Goal: Task Accomplishment & Management: Manage account settings

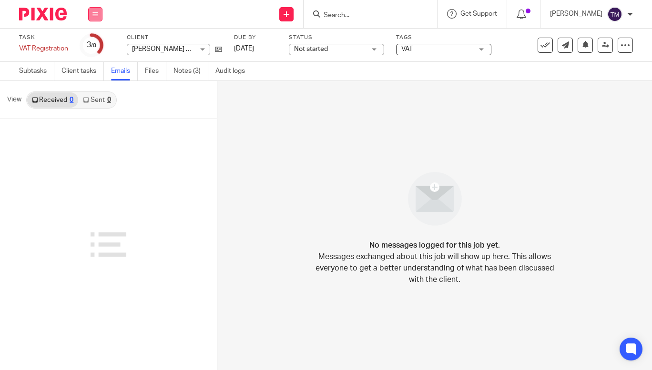
click at [92, 14] on button at bounding box center [95, 14] width 14 height 14
click at [92, 43] on link "Work" at bounding box center [90, 44] width 17 height 7
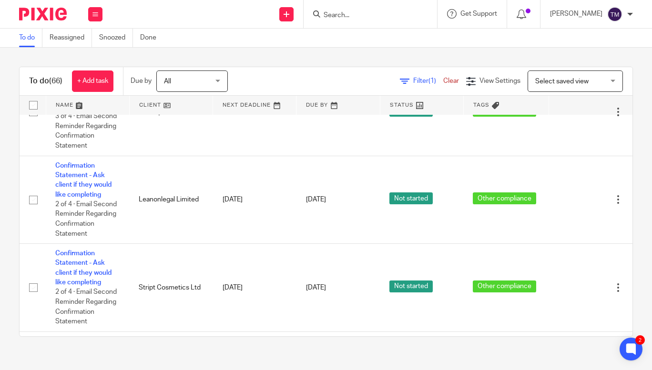
scroll to position [2757, 0]
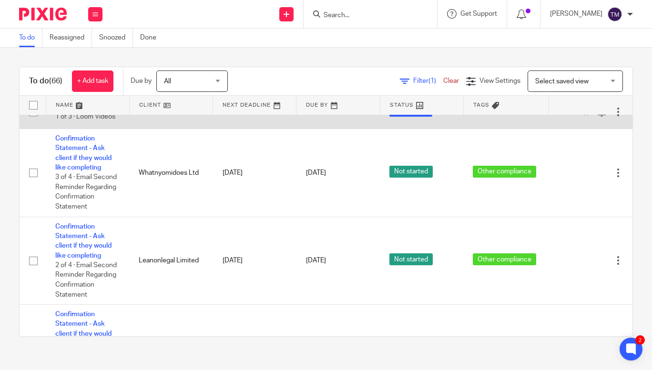
drag, startPoint x: 615, startPoint y: 259, endPoint x: 302, endPoint y: 269, distance: 313.2
click at [302, 129] on td "31 Aug 2025" at bounding box center [337, 112] width 83 height 34
drag, startPoint x: 220, startPoint y: 271, endPoint x: 71, endPoint y: 261, distance: 149.5
click at [71, 110] on link "Handover" at bounding box center [70, 106] width 30 height 7
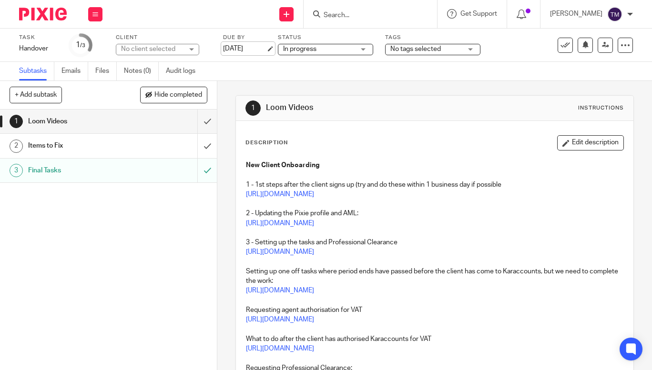
click at [230, 48] on link "[DATE]" at bounding box center [244, 49] width 43 height 10
click at [230, 48] on link "31 Aug 2025" at bounding box center [244, 49] width 43 height 10
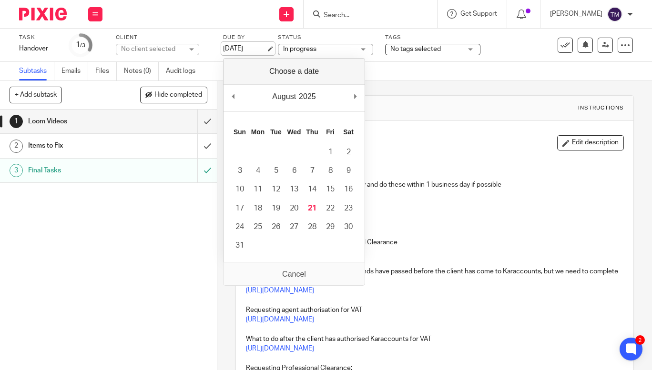
click at [230, 48] on link "31 Aug 2025" at bounding box center [244, 49] width 43 height 10
click at [238, 98] on div "August January February March April May June July August September October Nove…" at bounding box center [293, 98] width 141 height 27
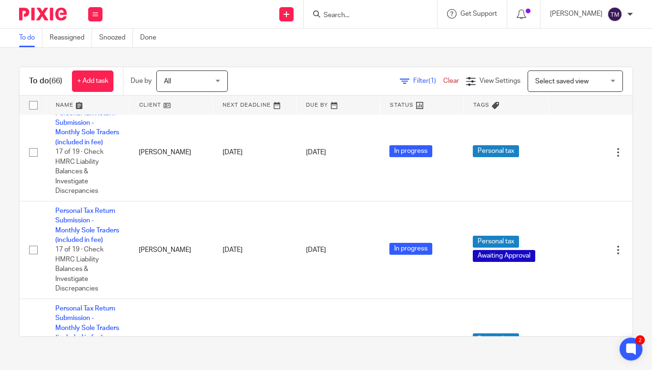
scroll to position [3098, 0]
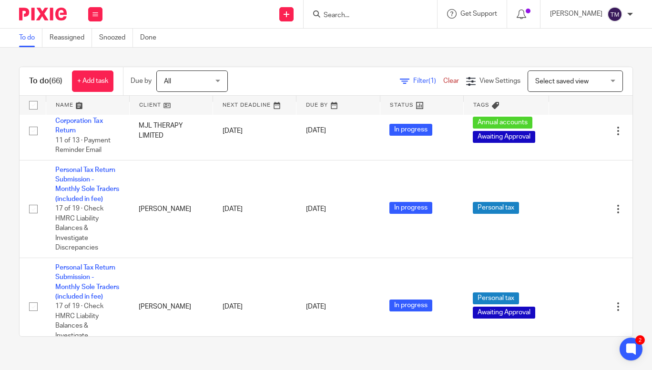
click at [88, 75] on link "Ltd company year end checks" at bounding box center [82, 67] width 55 height 16
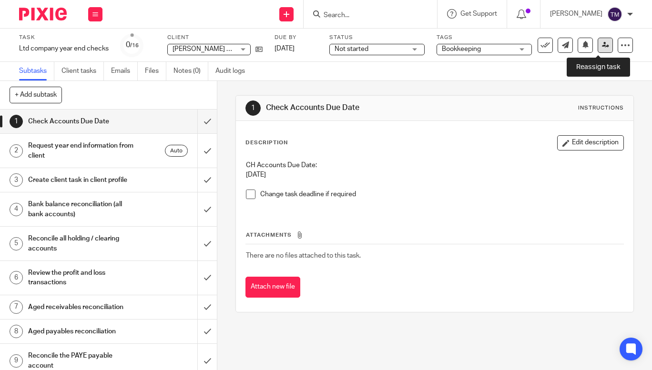
click at [597, 50] on link at bounding box center [604, 45] width 15 height 15
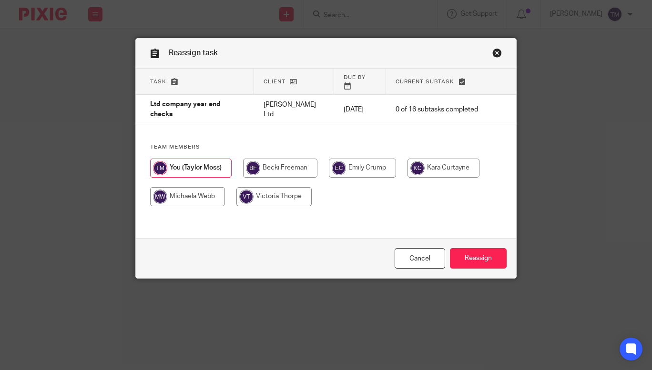
click at [272, 189] on input "radio" at bounding box center [273, 196] width 75 height 19
radio input "true"
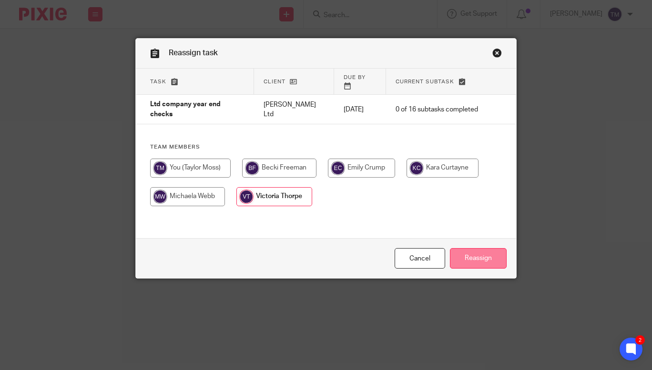
click at [475, 259] on input "Reassign" at bounding box center [478, 258] width 57 height 20
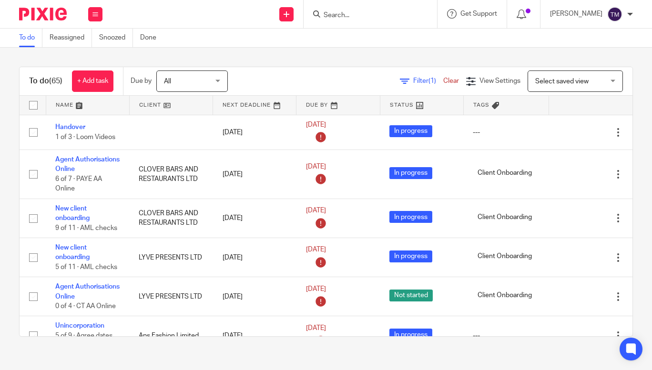
click at [413, 83] on span "Filter (1)" at bounding box center [428, 81] width 30 height 7
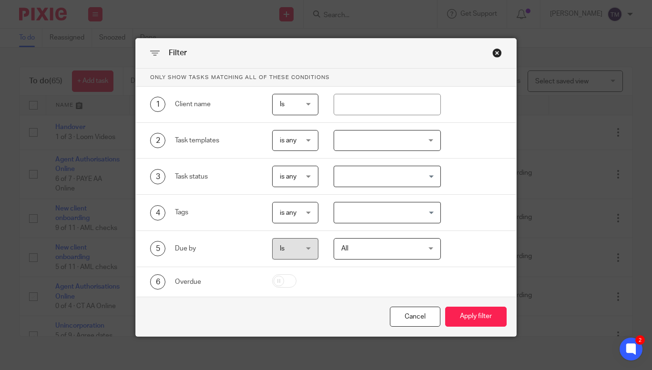
click at [389, 144] on div at bounding box center [386, 140] width 107 height 21
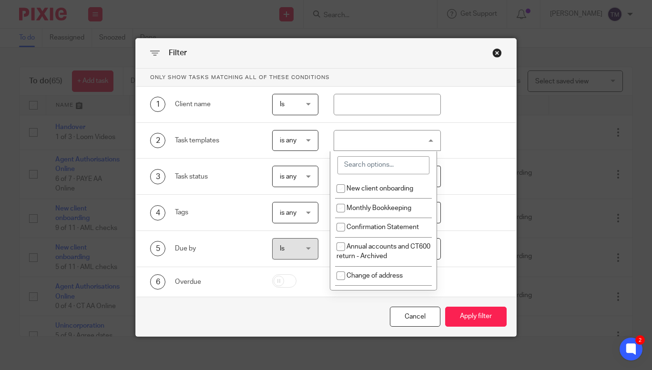
click at [386, 169] on input "search" at bounding box center [383, 165] width 92 height 18
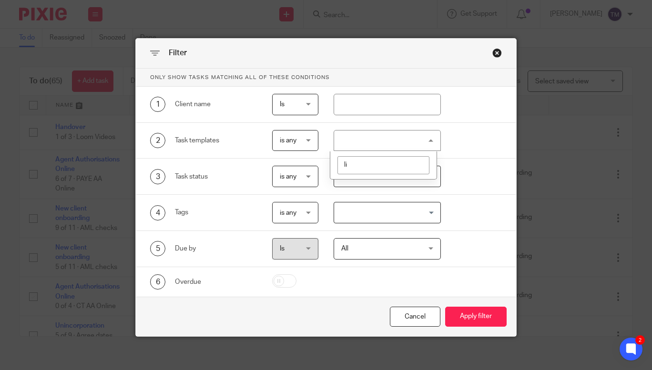
type input "l"
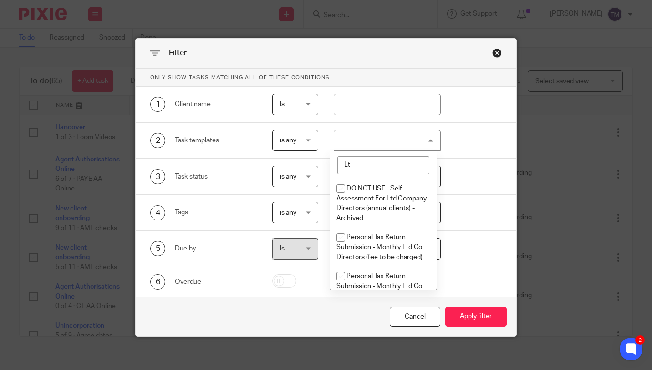
type input "Ltd"
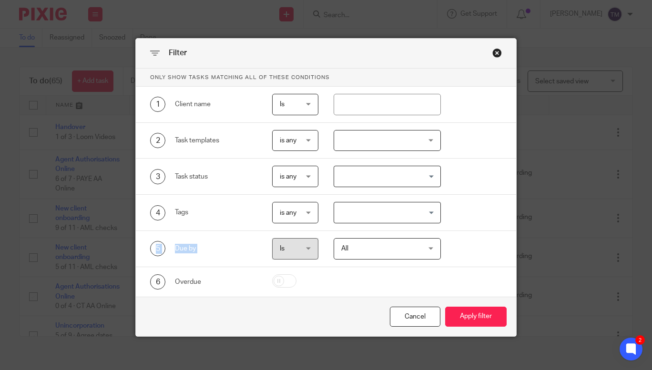
drag, startPoint x: 437, startPoint y: 207, endPoint x: 436, endPoint y: 247, distance: 39.6
click at [436, 247] on div "Only show tasks matching all of these conditions 1 Client name Is Is Is Is not …" at bounding box center [326, 183] width 380 height 228
click at [412, 320] on div "Cancel" at bounding box center [415, 317] width 50 height 20
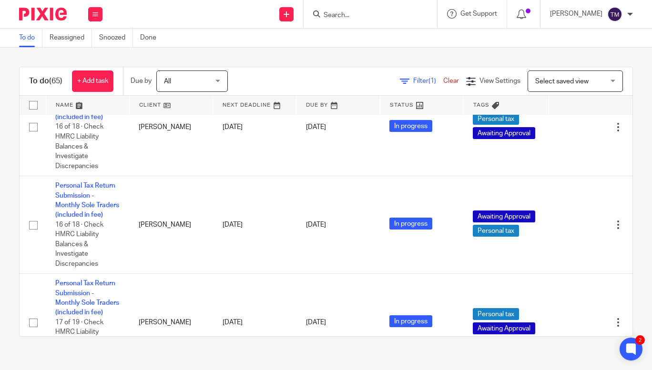
scroll to position [3682, 0]
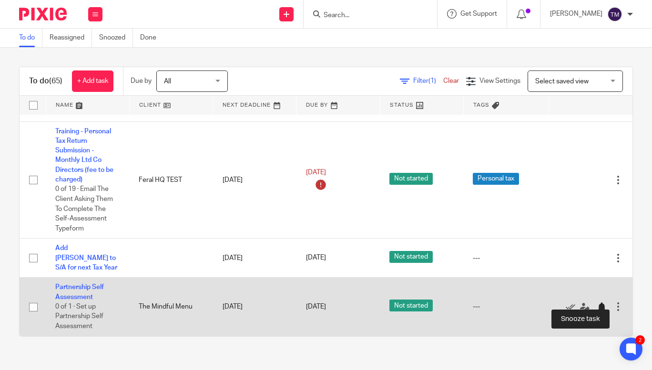
click at [600, 303] on div at bounding box center [601, 308] width 10 height 10
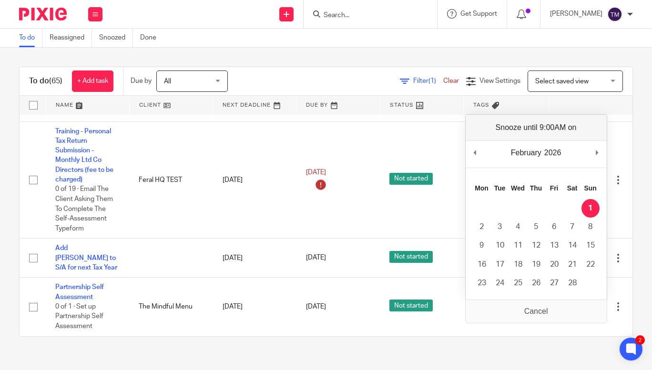
scroll to position [3623, 0]
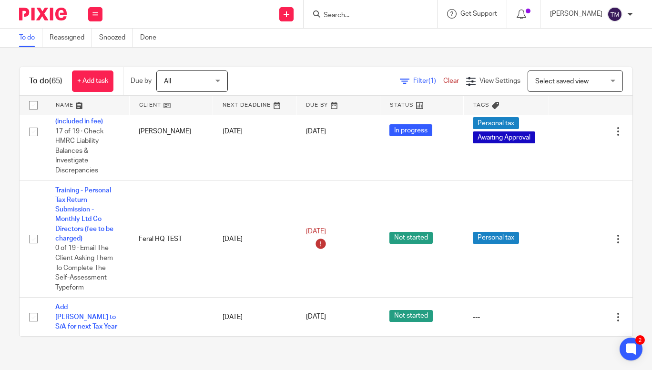
click at [362, 16] on input "Search" at bounding box center [366, 15] width 86 height 9
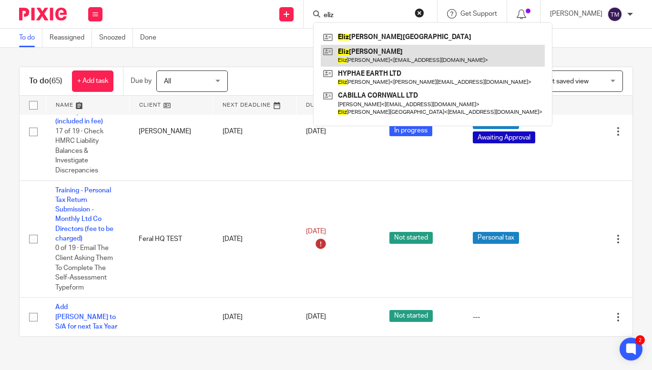
type input "eliz"
click at [378, 51] on link at bounding box center [433, 56] width 224 height 22
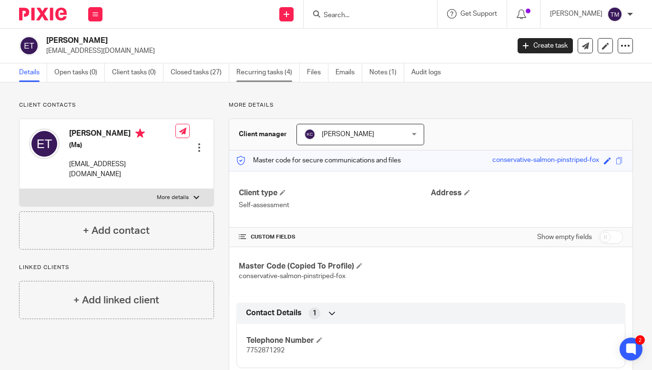
click at [268, 72] on link "Recurring tasks (4)" at bounding box center [267, 72] width 63 height 19
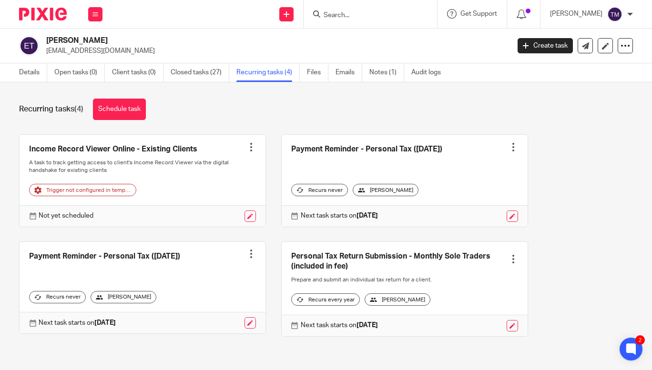
scroll to position [18, 0]
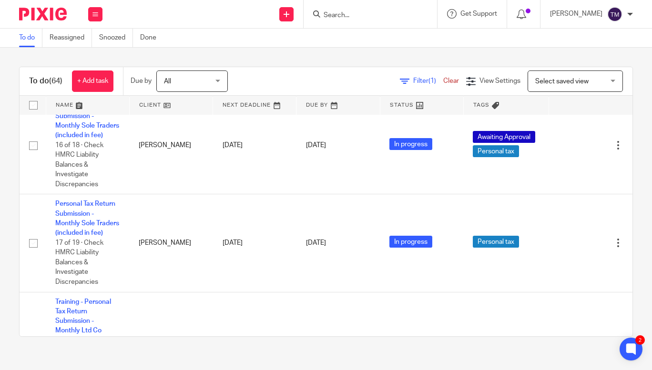
scroll to position [3623, 0]
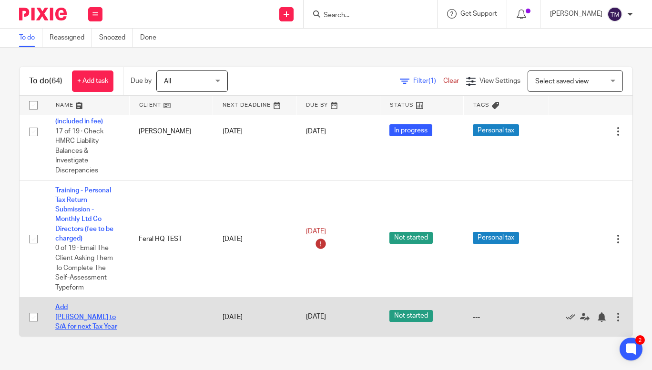
click at [68, 304] on link "Add [PERSON_NAME] to S/A for next Tax Year" at bounding box center [86, 317] width 62 height 26
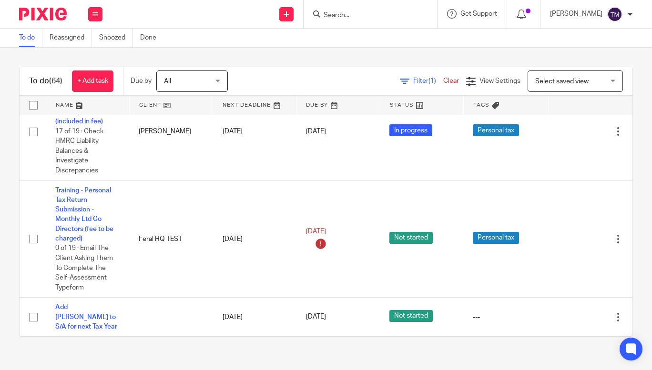
scroll to position [3623, 0]
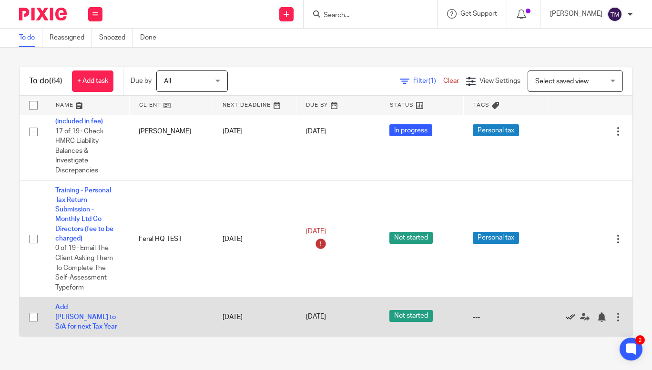
click at [569, 313] on icon at bounding box center [570, 318] width 10 height 10
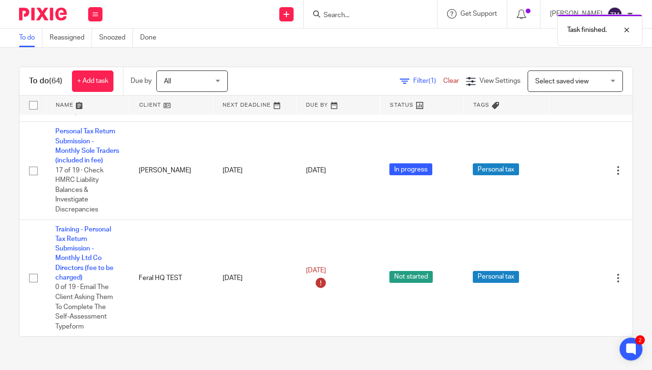
scroll to position [3584, 0]
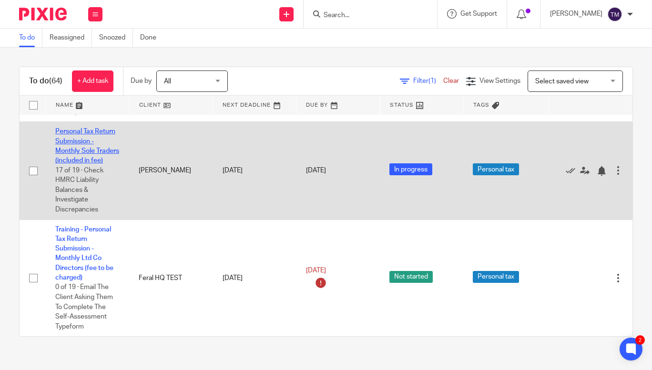
click at [93, 140] on link "Personal Tax Return Submission - Monthly Sole Traders (included in fee)" at bounding box center [87, 146] width 64 height 36
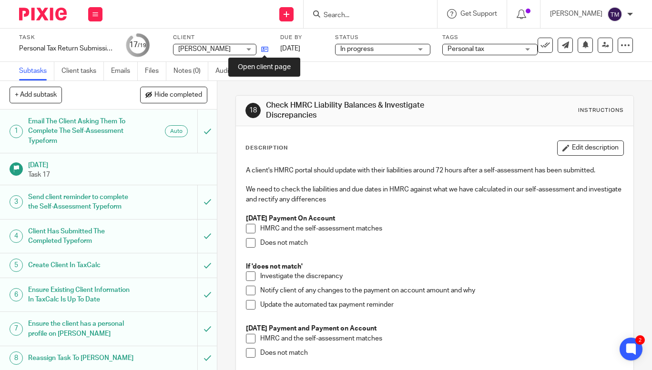
click at [266, 51] on icon at bounding box center [264, 49] width 7 height 7
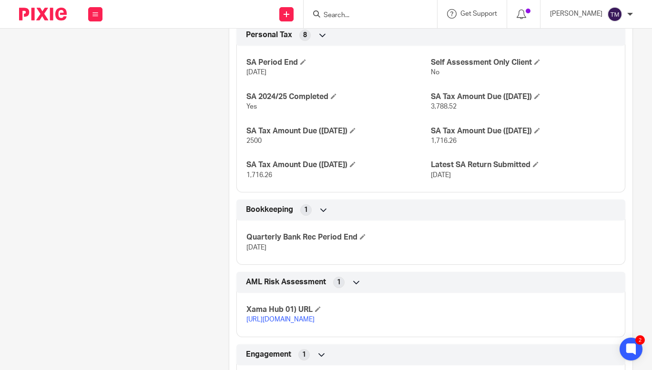
scroll to position [454, 0]
